Goal: Task Accomplishment & Management: Complete application form

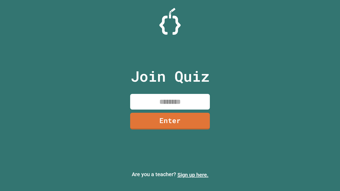
click at [193, 175] on link "Sign up here." at bounding box center [192, 175] width 31 height 6
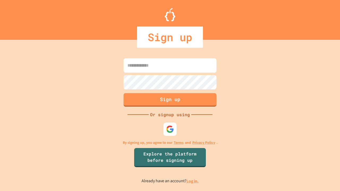
click at [193, 181] on link "Log in." at bounding box center [193, 182] width 12 height 6
